Goal: Navigation & Orientation: Find specific page/section

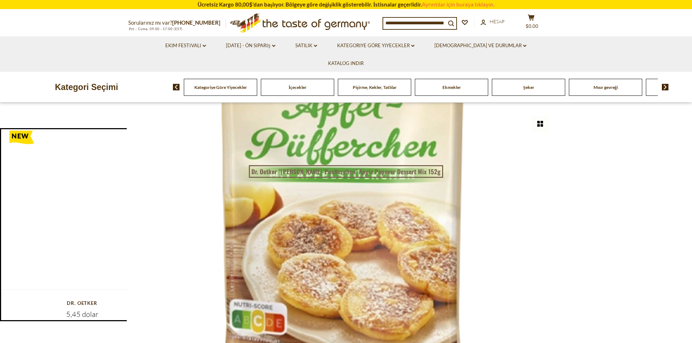
click at [256, 23] on icon at bounding box center [250, 26] width 21 height 14
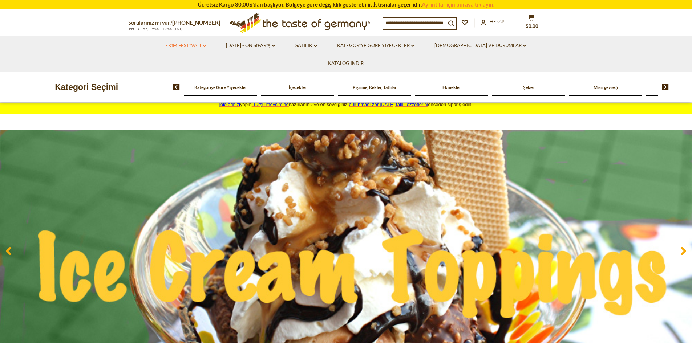
click at [203, 45] on icon at bounding box center [204, 46] width 3 height 2
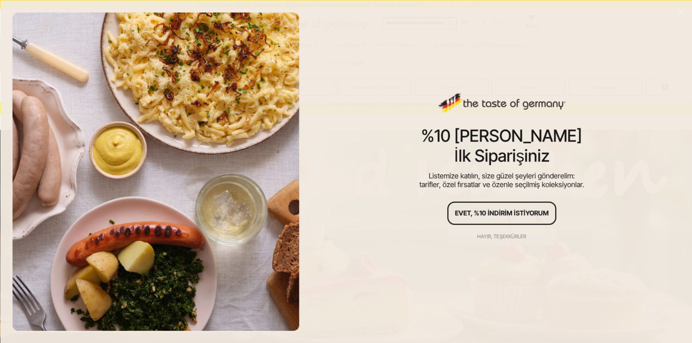
click at [496, 236] on font "Hayır, teşekkürler" at bounding box center [501, 236] width 49 height 6
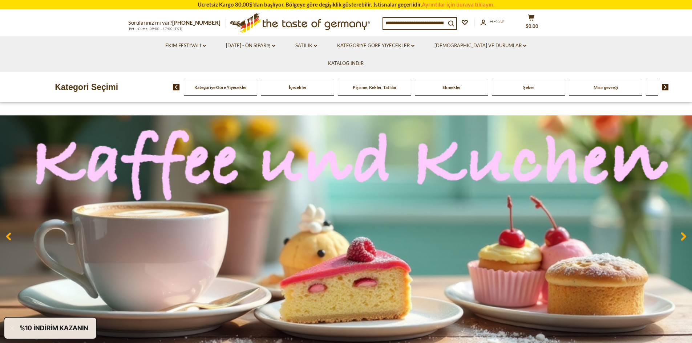
scroll to position [182, 0]
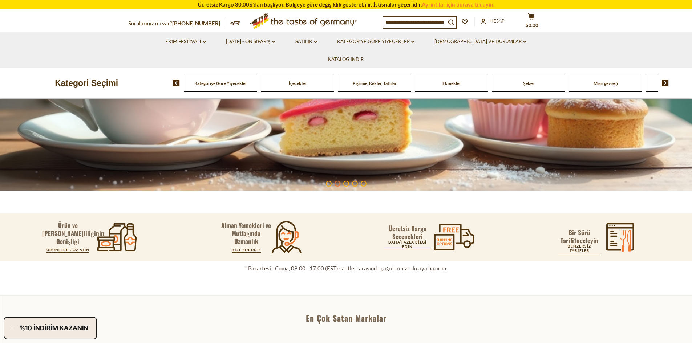
click at [238, 81] on font "Kategoriye Göre Yiyecekler" at bounding box center [220, 83] width 53 height 5
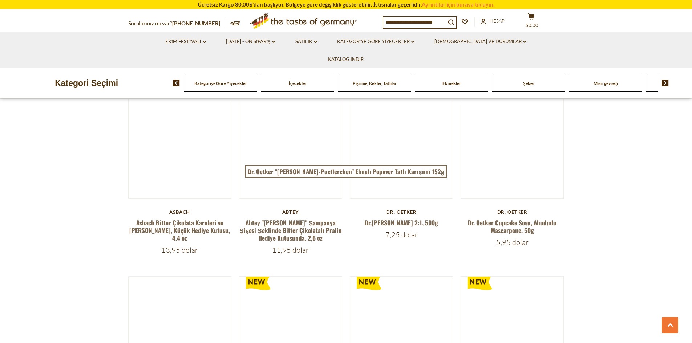
scroll to position [1452, 0]
